Goal: Find contact information: Find contact information

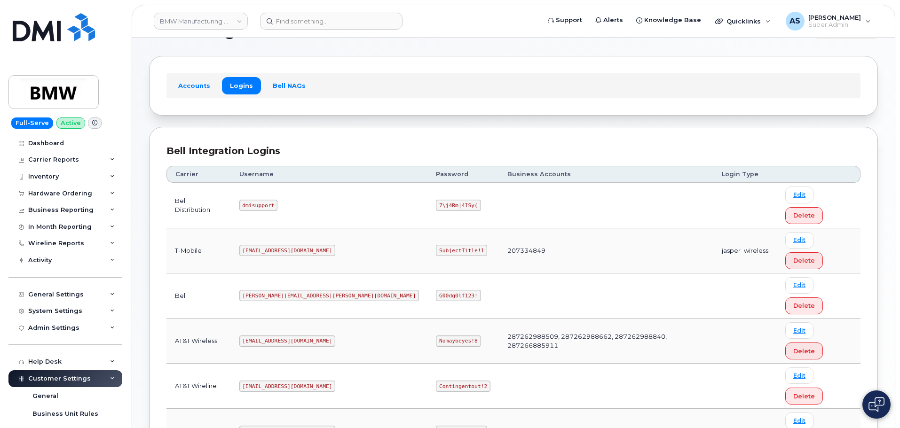
scroll to position [47, 0]
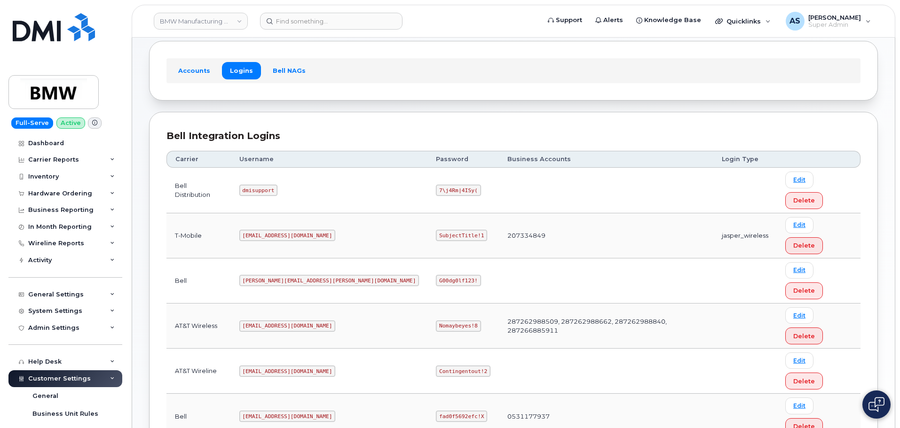
click at [436, 230] on code "SubjectTitle!1" at bounding box center [461, 235] width 51 height 11
copy code "SubjectTitle!1"
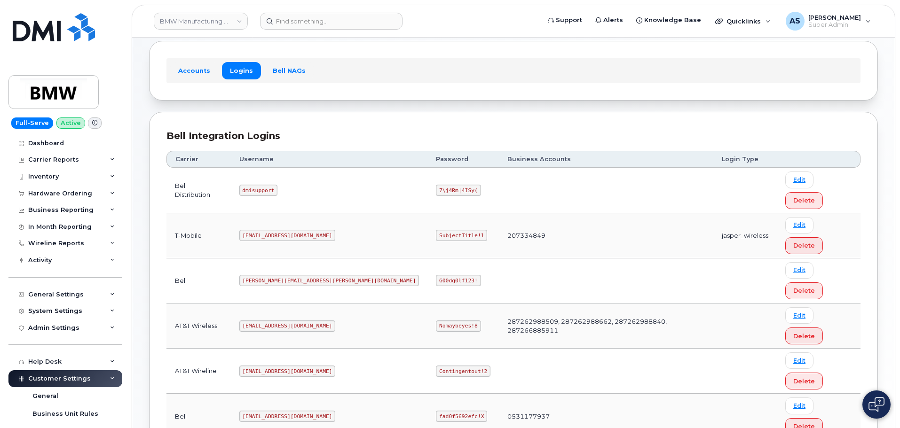
copy code "SubjectTitle!1"
click at [276, 230] on code "[EMAIL_ADDRESS][DOMAIN_NAME]" at bounding box center [287, 235] width 96 height 11
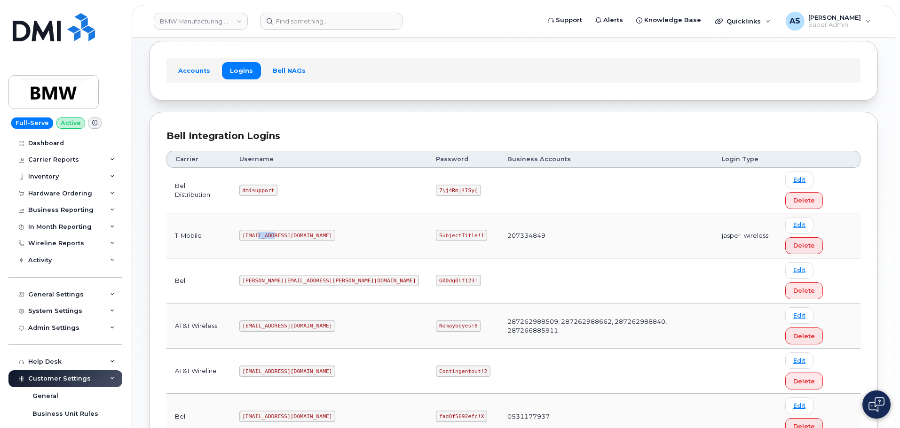
click at [276, 230] on code "[EMAIL_ADDRESS][DOMAIN_NAME]" at bounding box center [287, 235] width 96 height 11
copy code "[EMAIL_ADDRESS][DOMAIN_NAME]"
click at [436, 230] on code "SubjectTitle!1" at bounding box center [461, 235] width 51 height 11
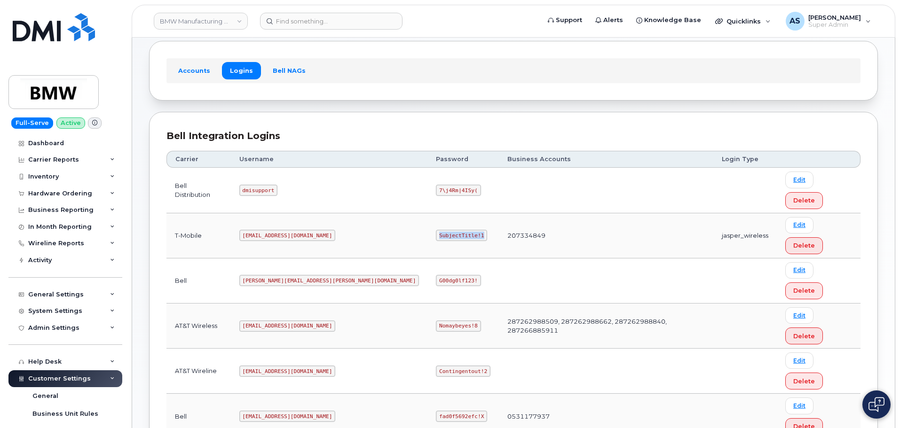
click at [436, 230] on code "SubjectTitle!1" at bounding box center [461, 235] width 51 height 11
copy code "SubjectTitle!1"
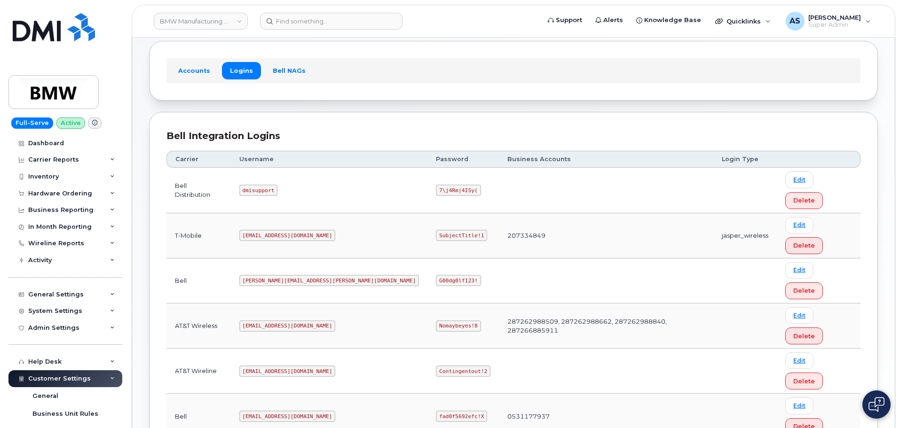
copy code "[EMAIL_ADDRESS][DOMAIN_NAME]"
drag, startPoint x: 285, startPoint y: 351, endPoint x: 319, endPoint y: 231, distance: 125.2
click at [318, 259] on td "[PERSON_NAME][EMAIL_ADDRESS][PERSON_NAME][DOMAIN_NAME]" at bounding box center [329, 281] width 197 height 45
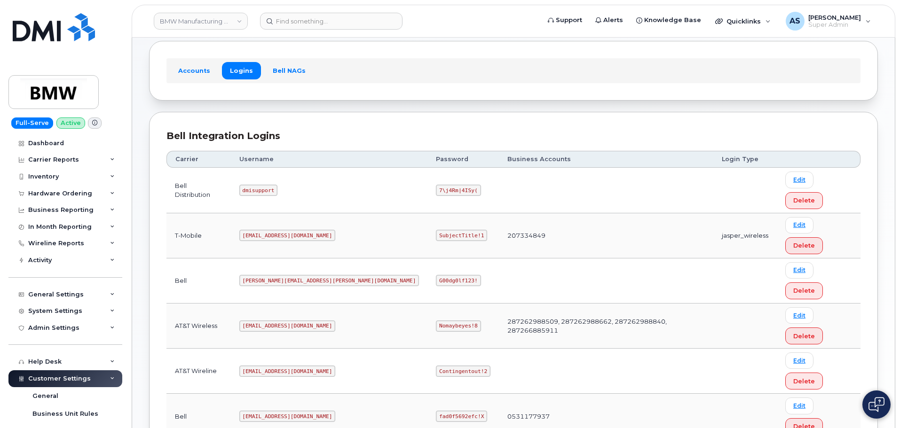
copy code "[EMAIL_ADDRESS][DOMAIN_NAME]"
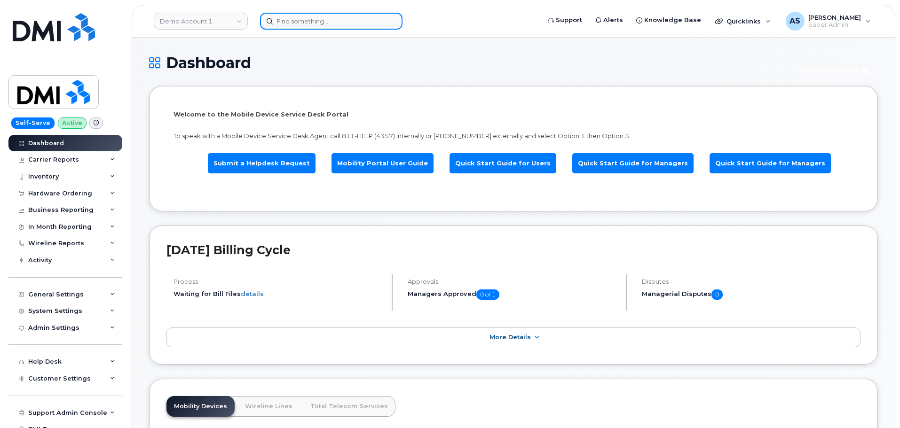
click at [325, 23] on input at bounding box center [331, 21] width 143 height 17
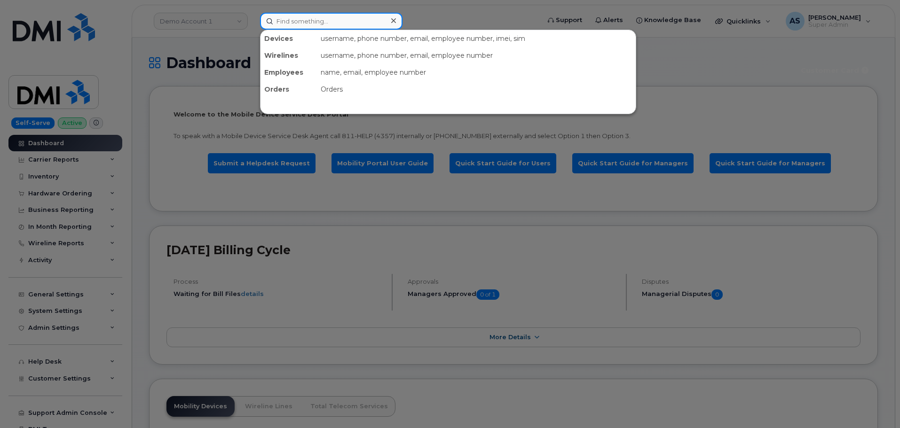
click at [313, 23] on input at bounding box center [331, 21] width 143 height 17
paste input "8645772756"
type input "8645772756"
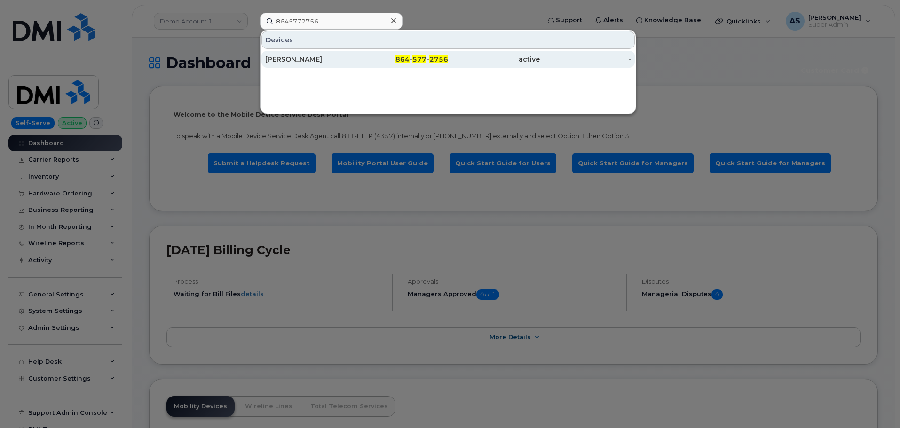
click at [355, 61] on div "Damian Garcia" at bounding box center [311, 59] width 92 height 9
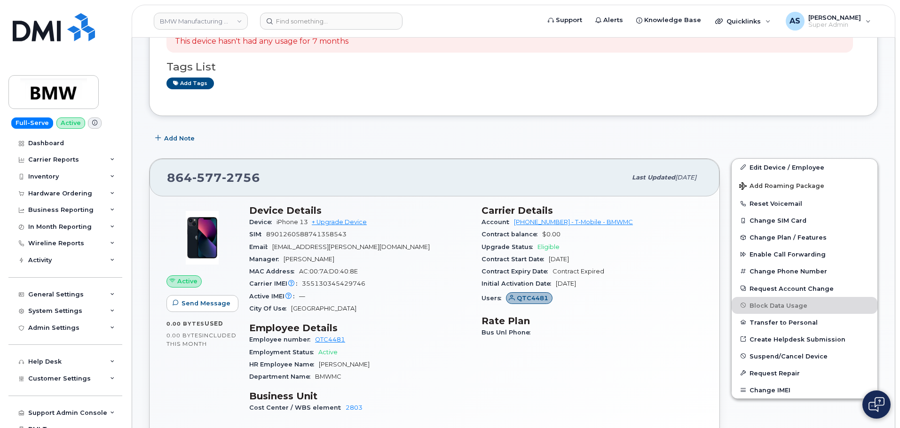
scroll to position [47, 0]
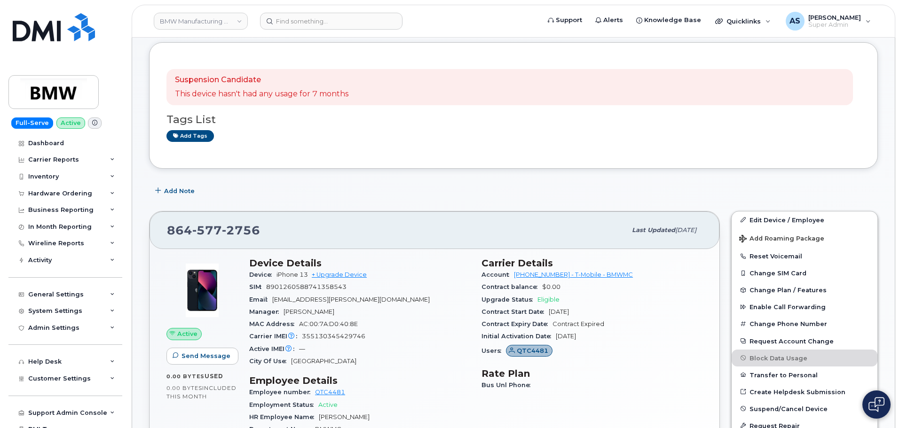
click at [322, 129] on div "Tags List Add tags" at bounding box center [513, 123] width 694 height 36
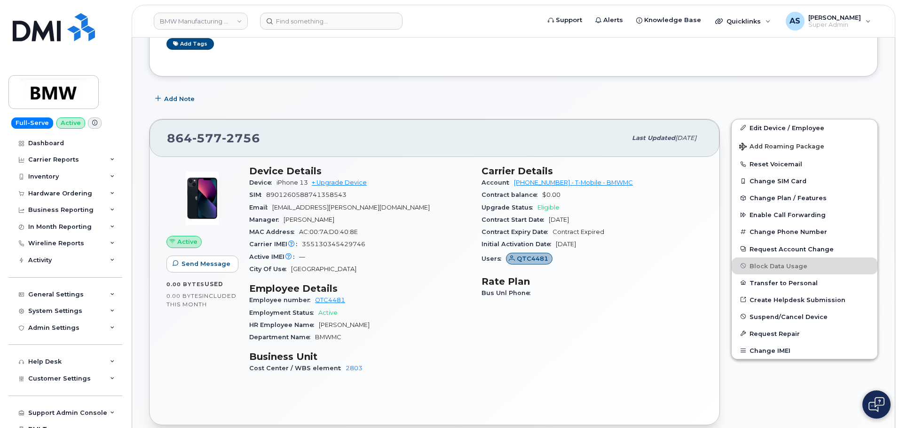
scroll to position [141, 0]
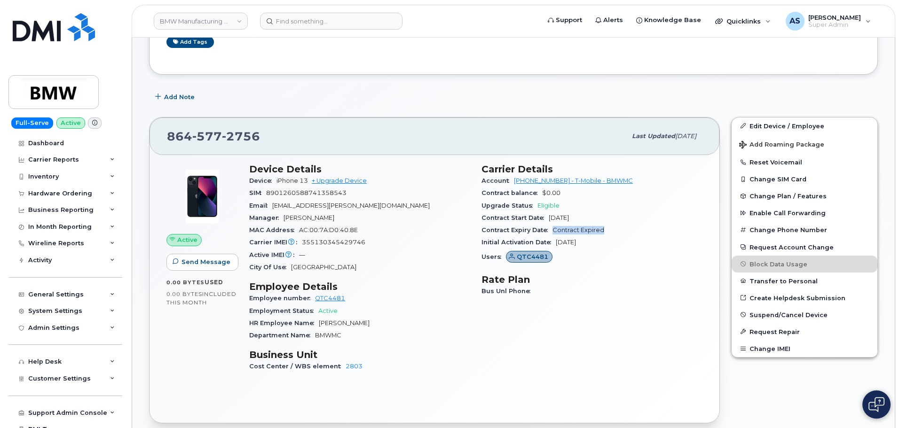
drag, startPoint x: 554, startPoint y: 230, endPoint x: 603, endPoint y: 235, distance: 49.6
click at [602, 231] on span "Contract Expired" at bounding box center [579, 230] width 52 height 7
drag, startPoint x: 624, startPoint y: 293, endPoint x: 623, endPoint y: 300, distance: 7.1
click at [624, 292] on div "Bus Unl Phone" at bounding box center [592, 291] width 221 height 12
click at [214, 237] on div "Active" at bounding box center [201, 240] width 71 height 12
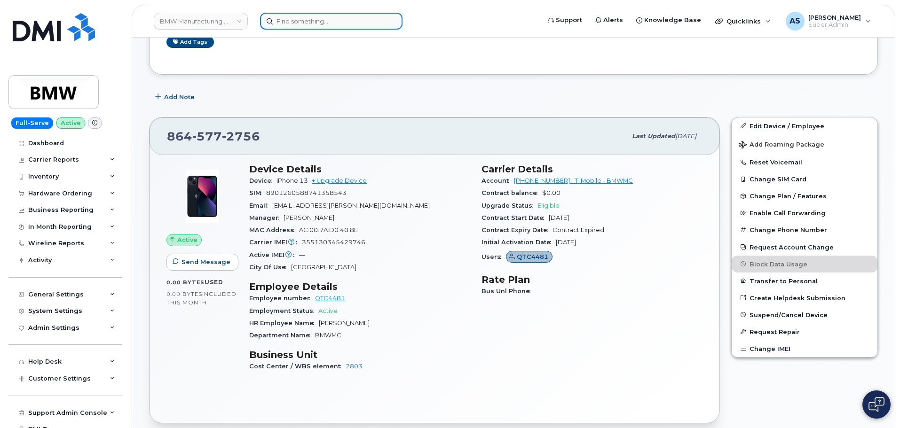
click at [309, 22] on input at bounding box center [331, 21] width 143 height 17
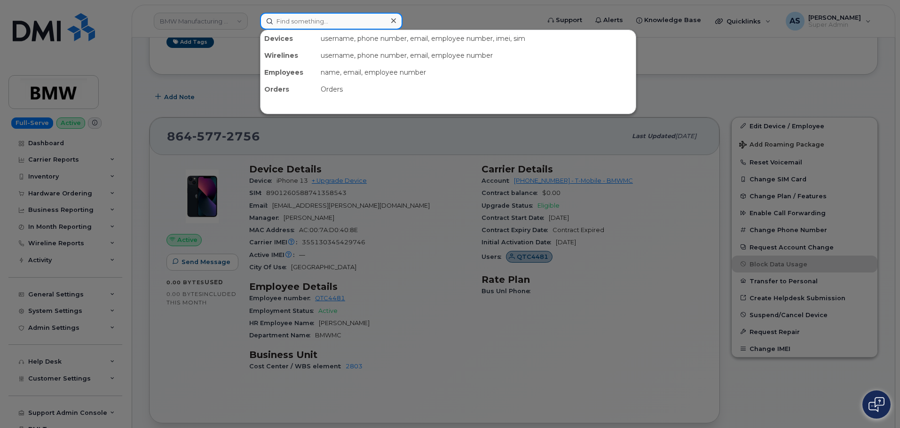
click at [317, 18] on input at bounding box center [331, 21] width 143 height 17
paste input "cheryl.lehne@saskhealthauthority.ca"
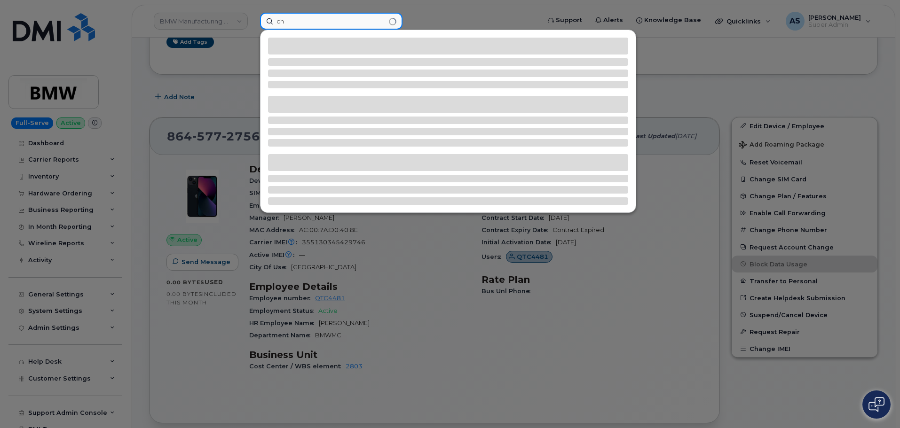
type input "c"
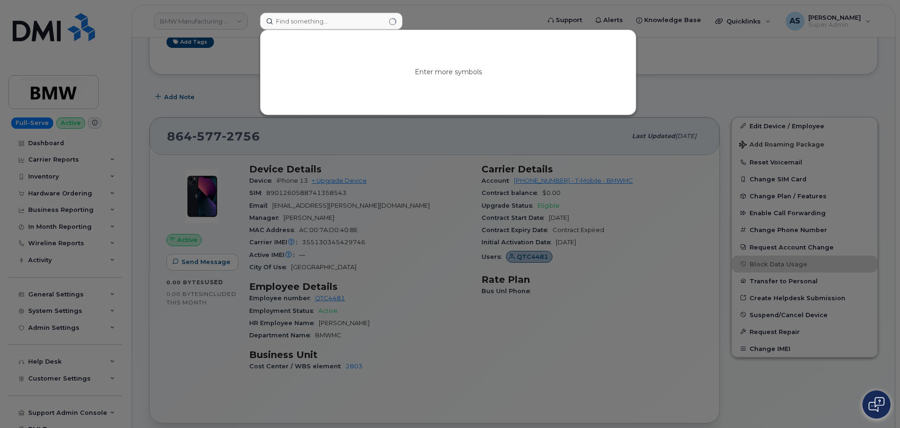
click at [449, 13] on div at bounding box center [450, 214] width 900 height 428
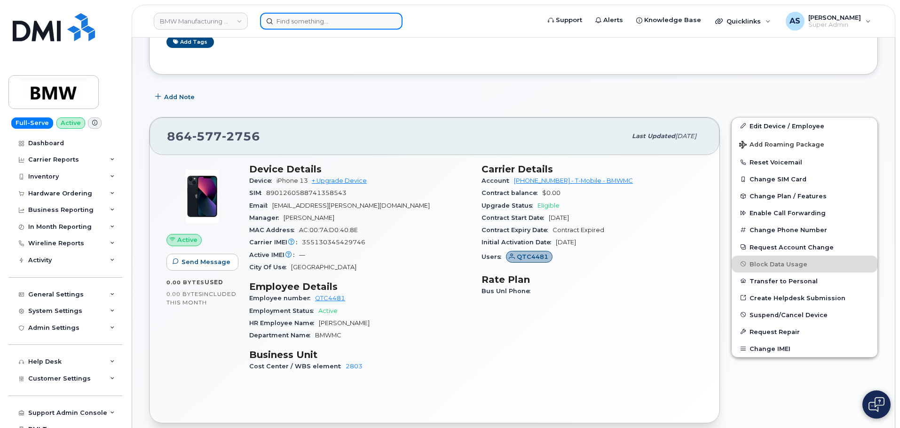
click at [293, 21] on input at bounding box center [331, 21] width 143 height 17
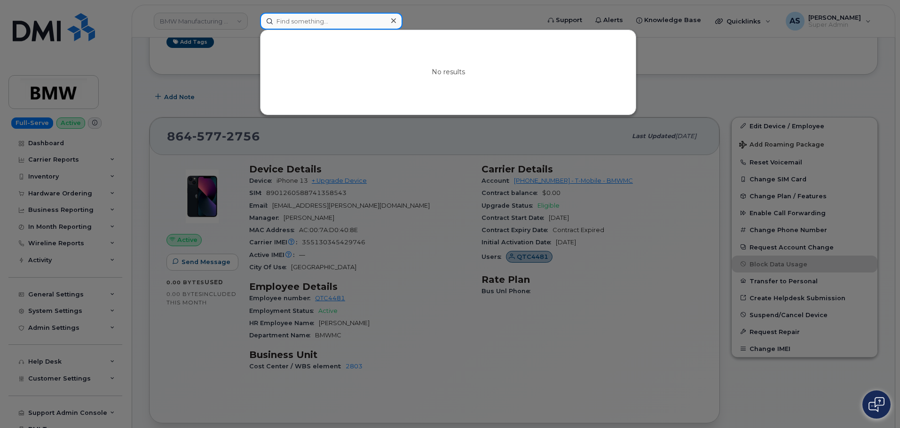
paste input "3065148773"
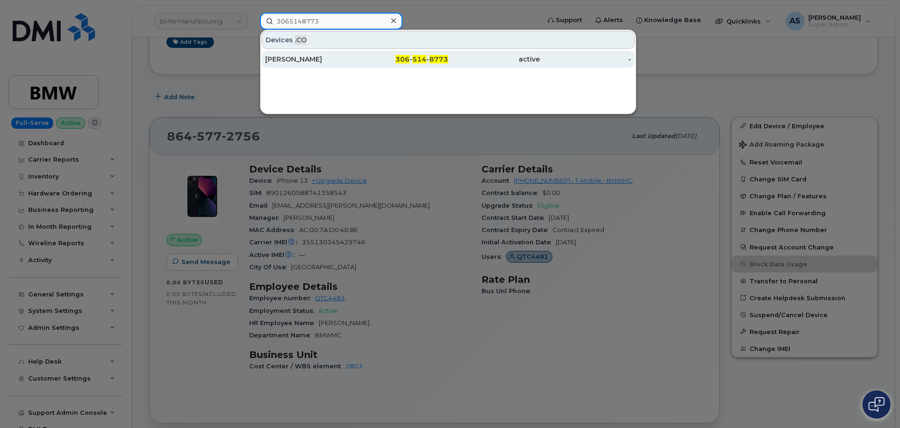
type input "3065148773"
click at [357, 63] on div "Cheryl Lehne" at bounding box center [403, 59] width 92 height 17
